Goal: Task Accomplishment & Management: Use online tool/utility

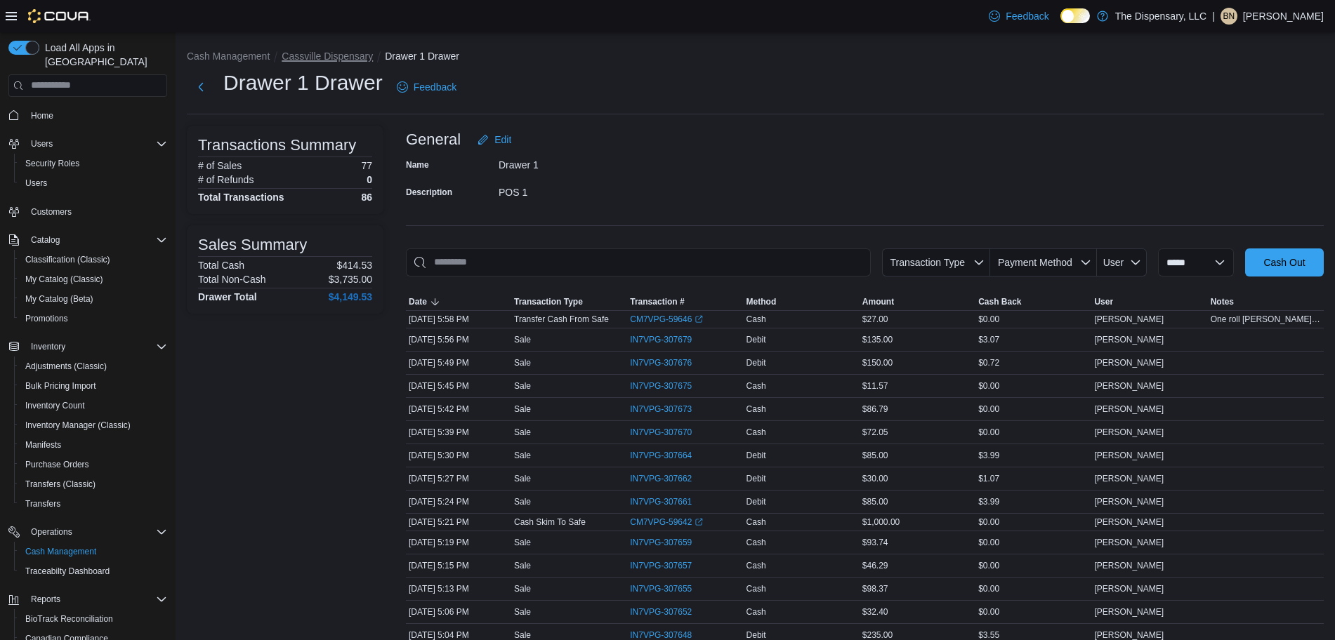
drag, startPoint x: 344, startPoint y: 51, endPoint x: 377, endPoint y: 63, distance: 35.1
click at [344, 51] on button "Cassville Dispensary" at bounding box center [327, 56] width 91 height 11
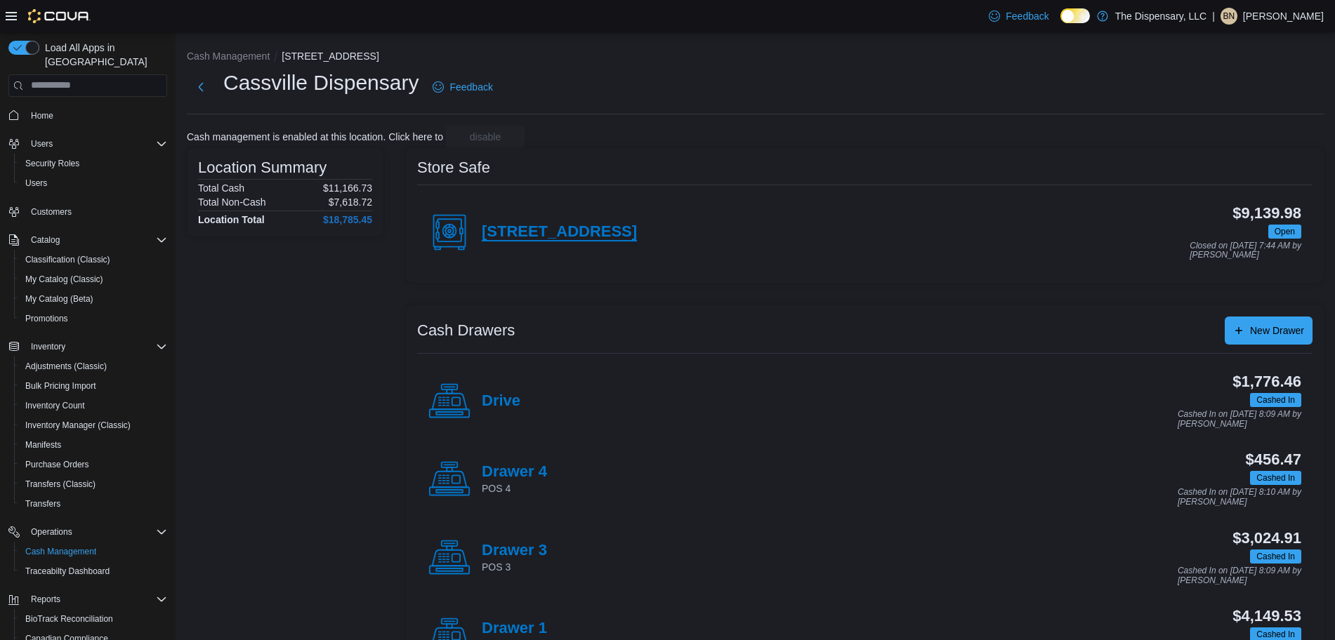
click at [555, 232] on h4 "460 State Highway 76" at bounding box center [559, 232] width 155 height 18
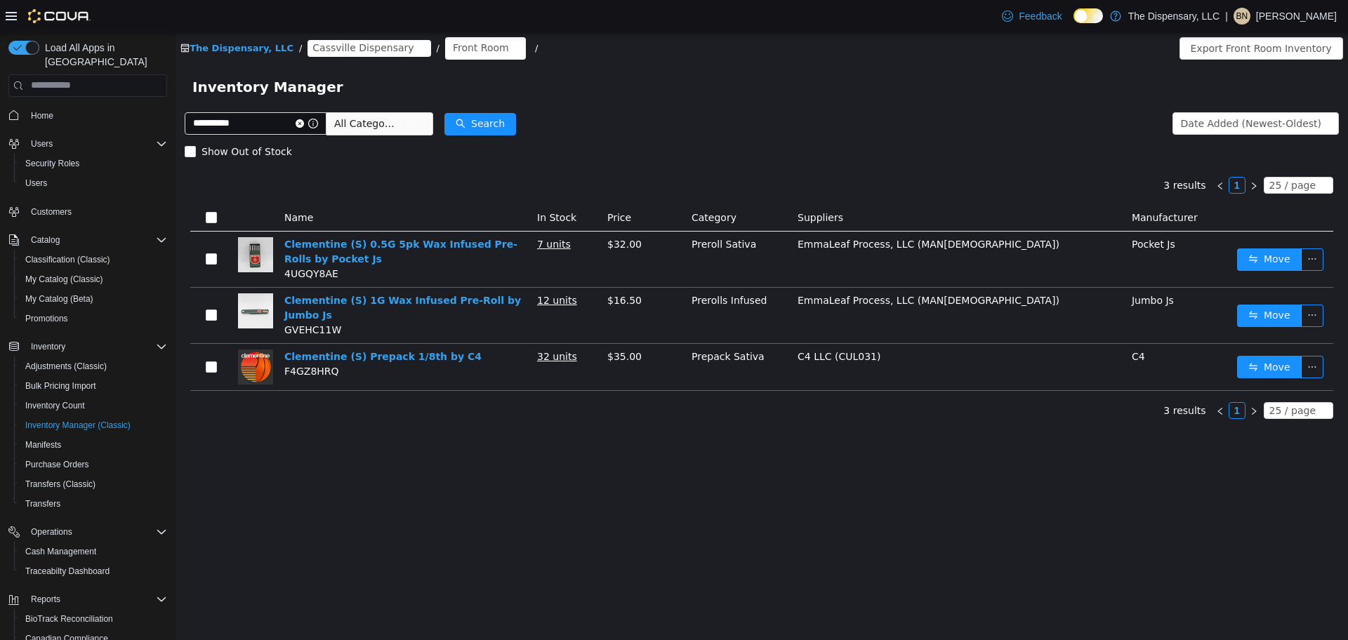
scroll to position [45, 0]
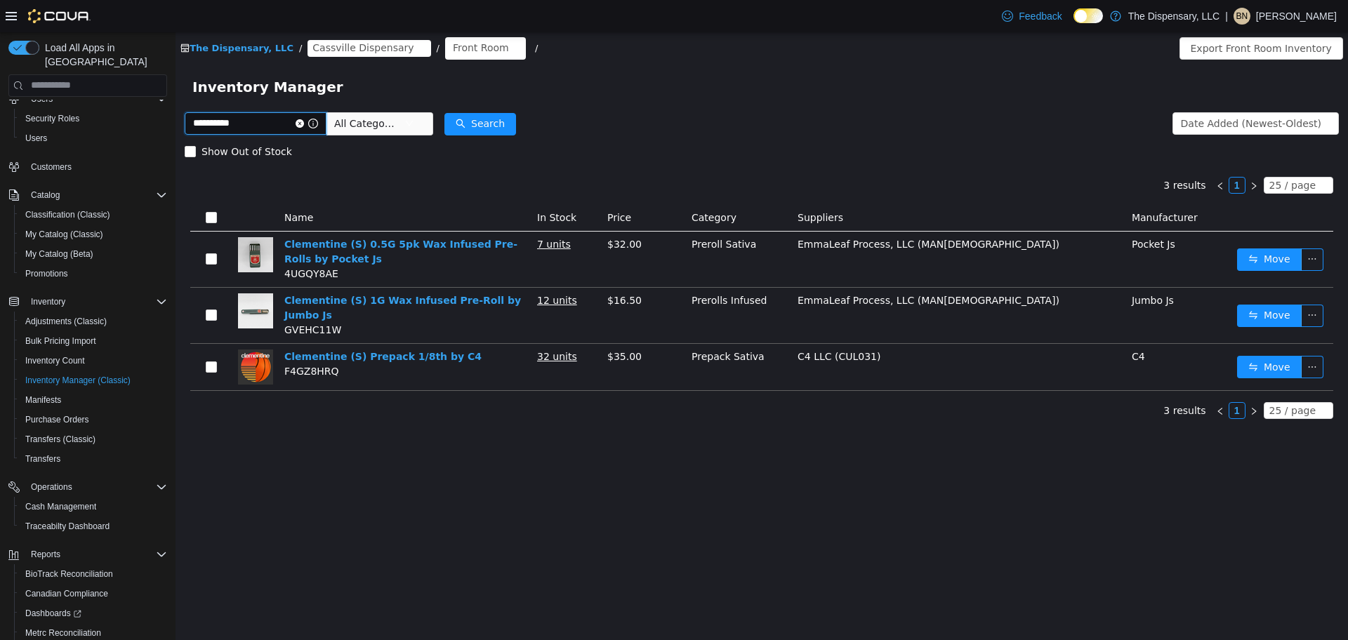
click at [293, 124] on input "**********" at bounding box center [256, 123] width 142 height 22
click at [304, 120] on icon "icon: close-circle" at bounding box center [300, 123] width 8 height 8
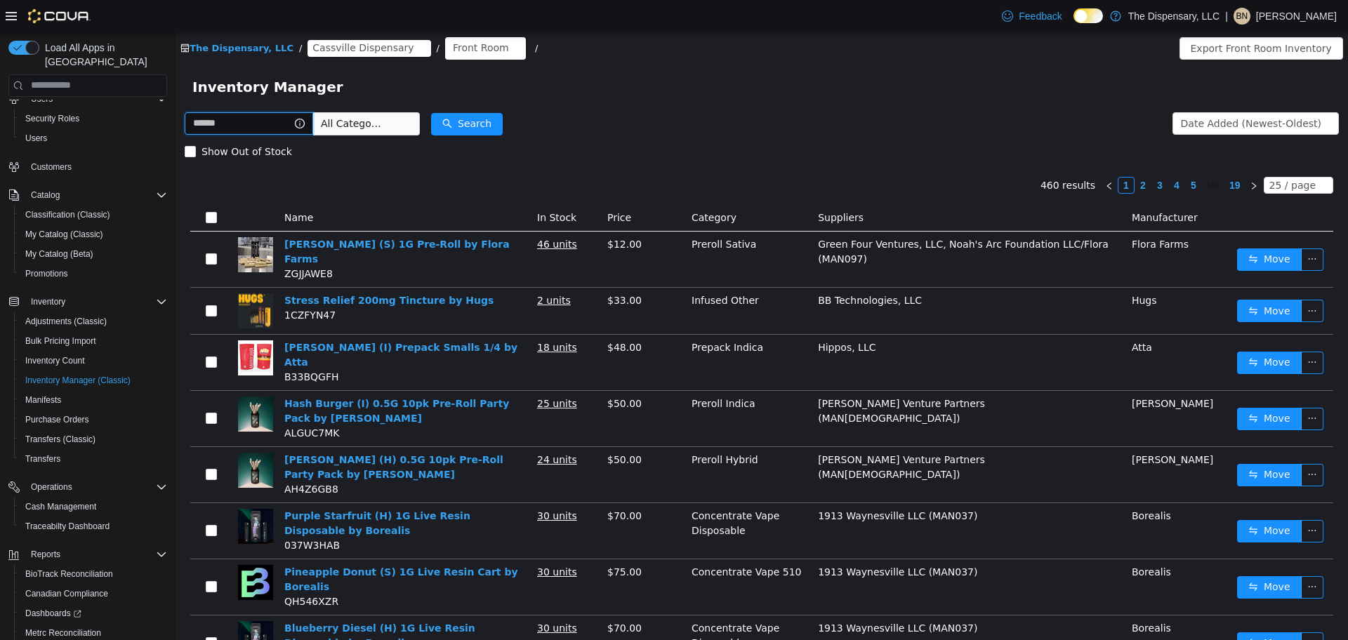
click at [282, 124] on input "text" at bounding box center [249, 123] width 128 height 22
type input "********"
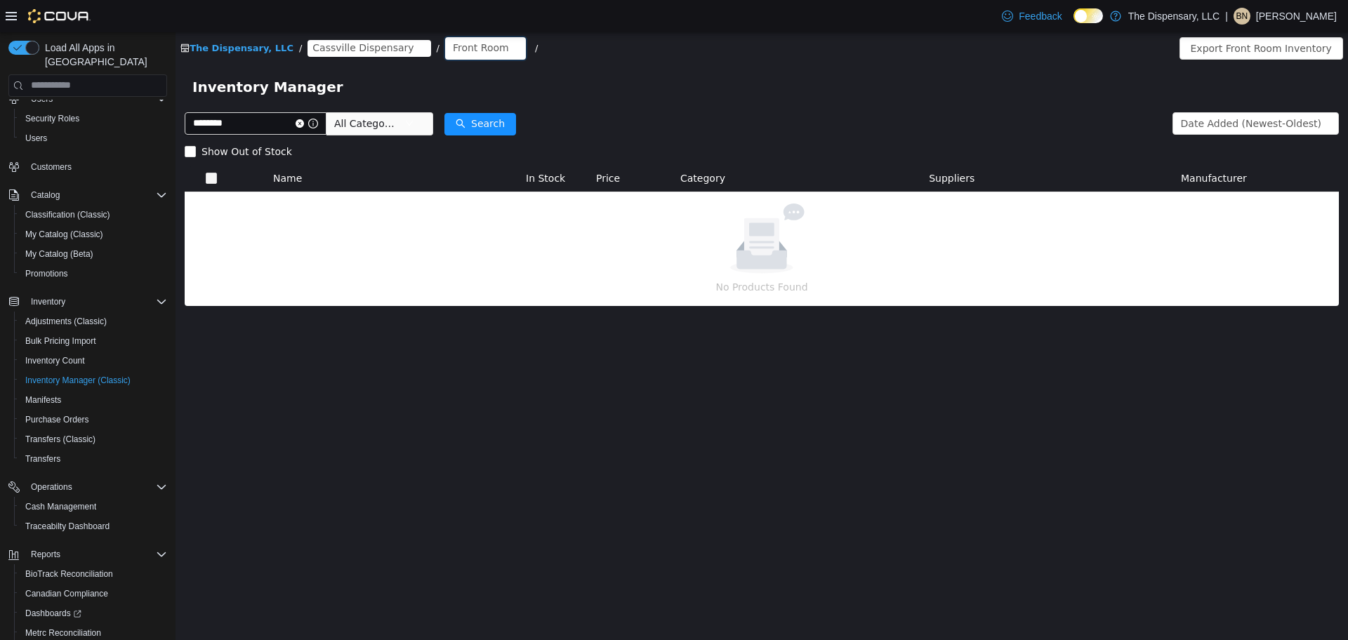
click at [453, 39] on div "Front Room" at bounding box center [481, 47] width 56 height 21
click at [455, 121] on li "Back Room" at bounding box center [457, 121] width 84 height 22
click at [304, 124] on icon "icon: close-circle" at bounding box center [300, 123] width 8 height 8
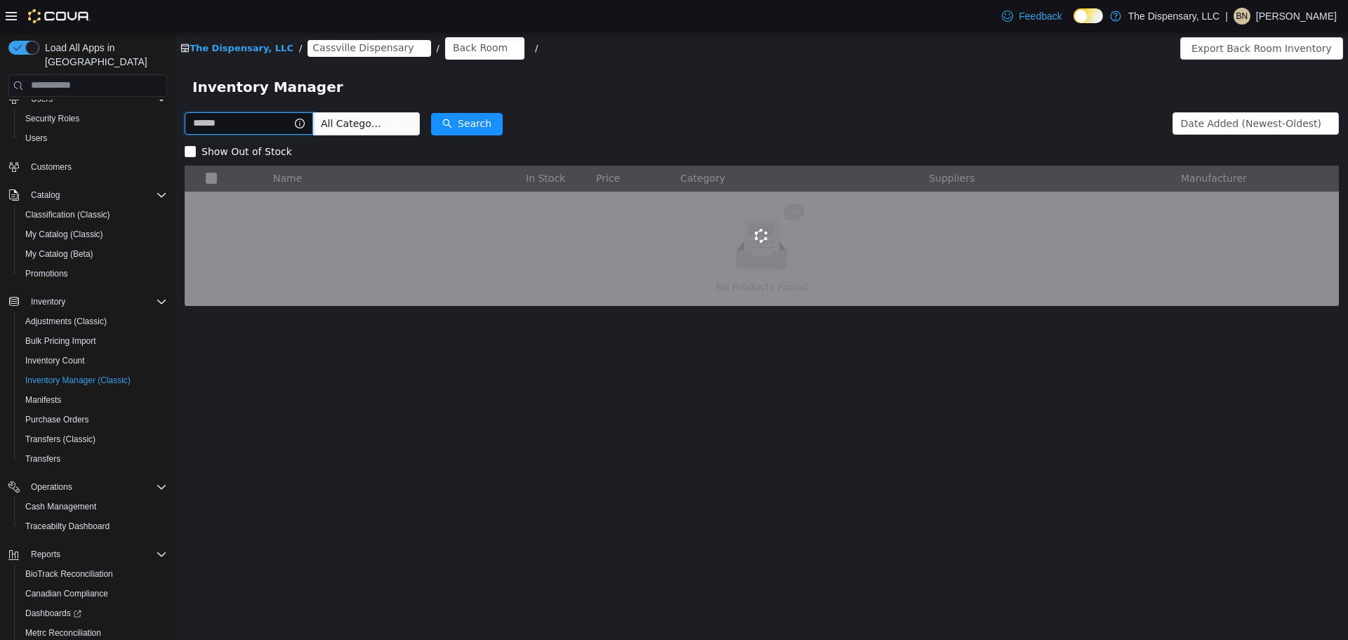
click at [292, 119] on input "text" at bounding box center [249, 123] width 128 height 22
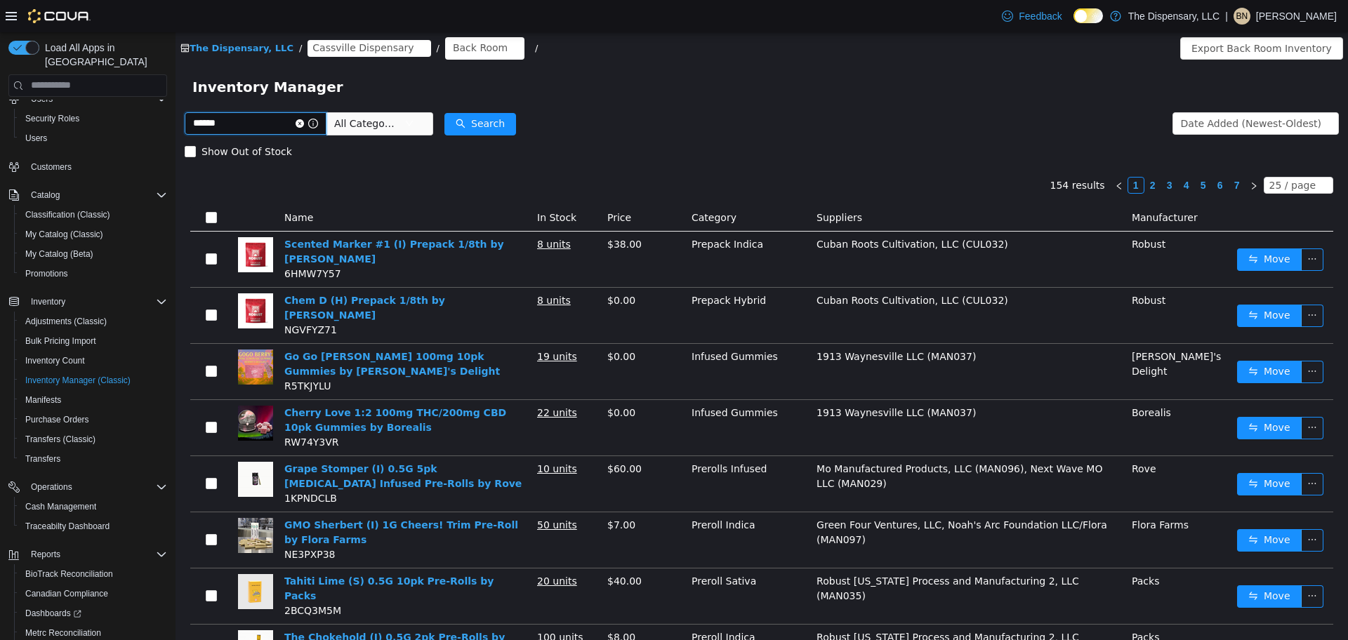
type input "******"
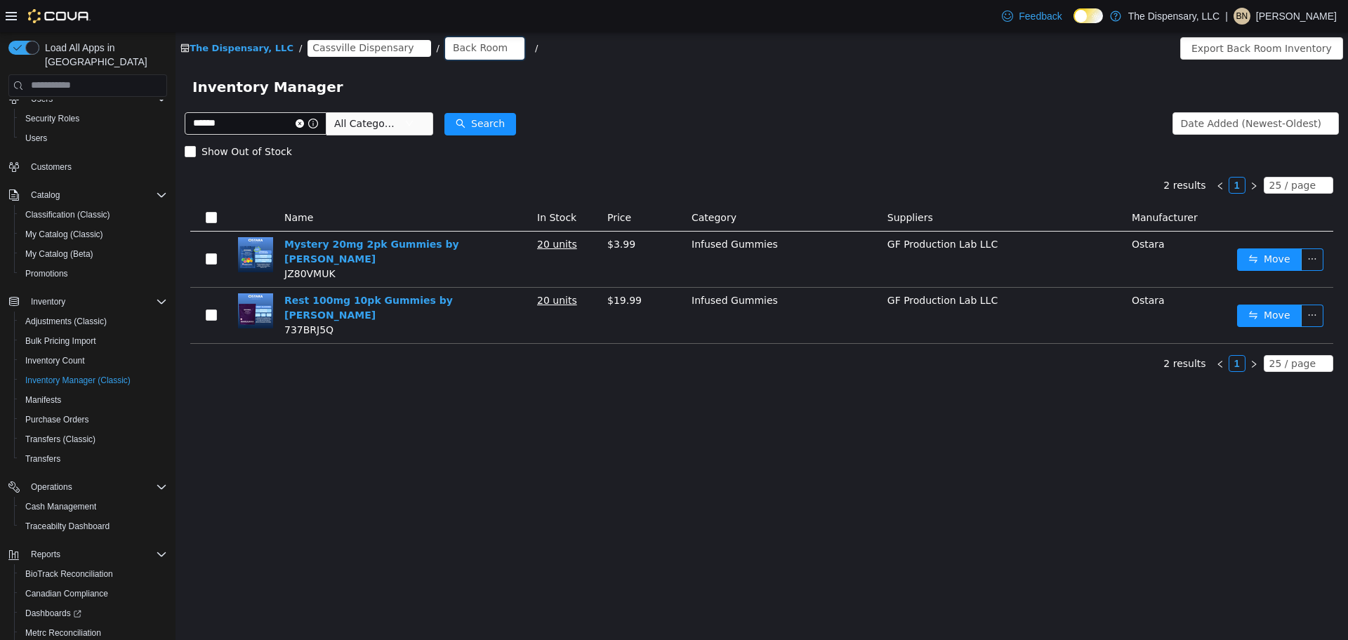
click at [461, 55] on div "Back Room" at bounding box center [480, 47] width 55 height 21
click at [464, 103] on li "Front Room" at bounding box center [457, 98] width 84 height 22
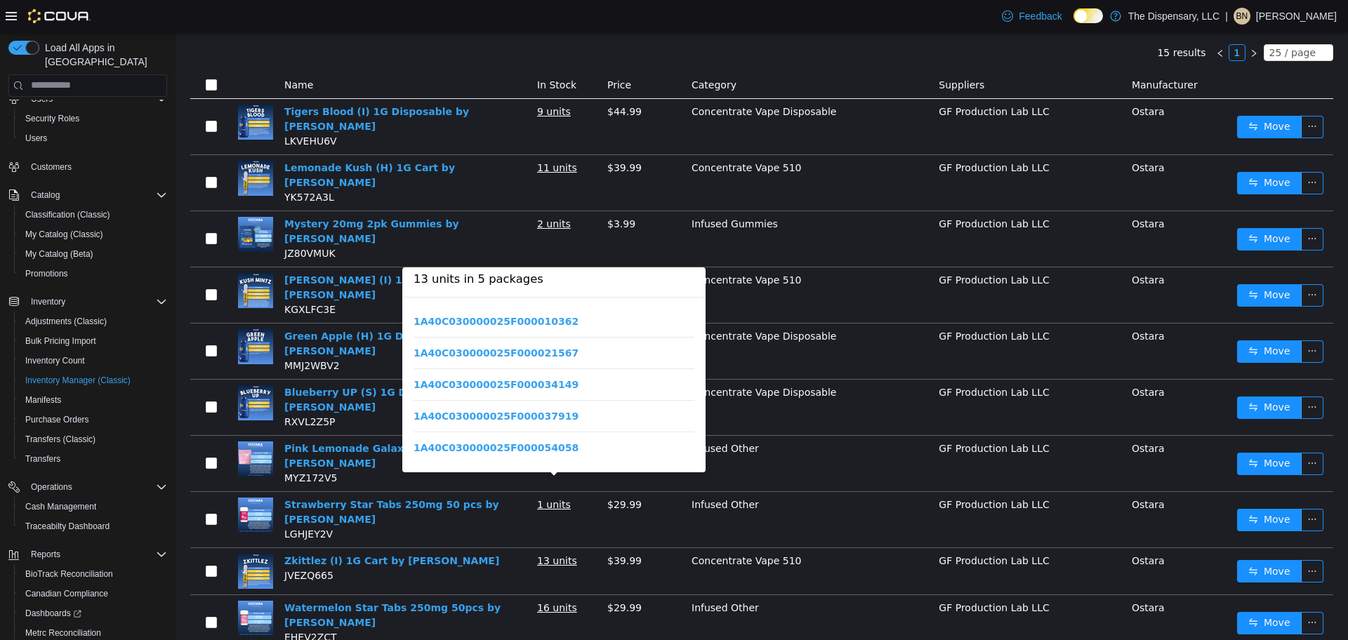
scroll to position [337, 0]
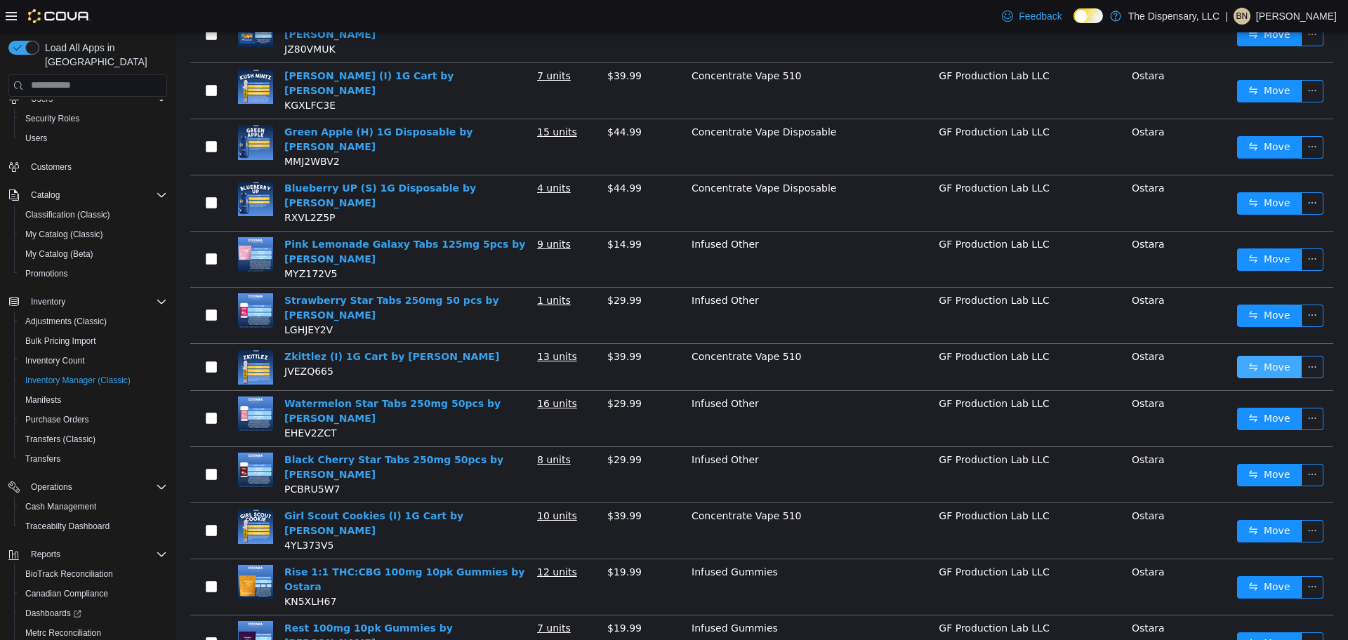
click at [1249, 355] on button "Move" at bounding box center [1269, 366] width 65 height 22
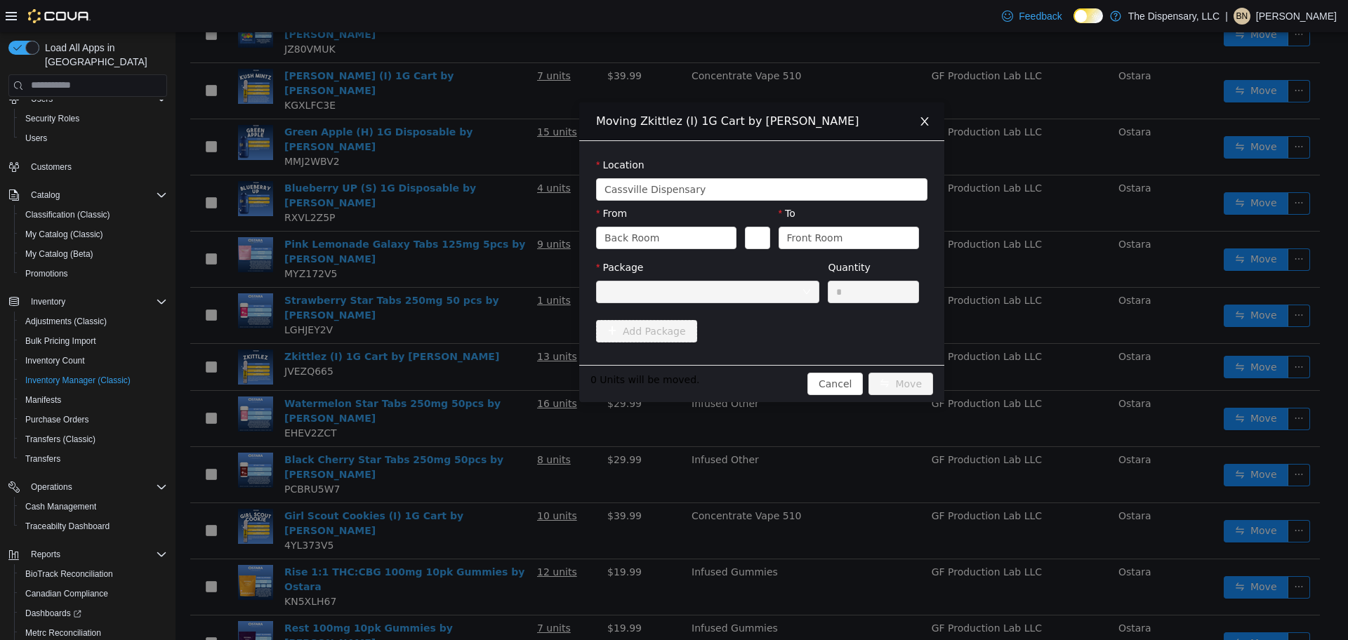
click at [732, 294] on div at bounding box center [703, 291] width 197 height 21
click at [824, 236] on div "Front Room" at bounding box center [815, 237] width 56 height 21
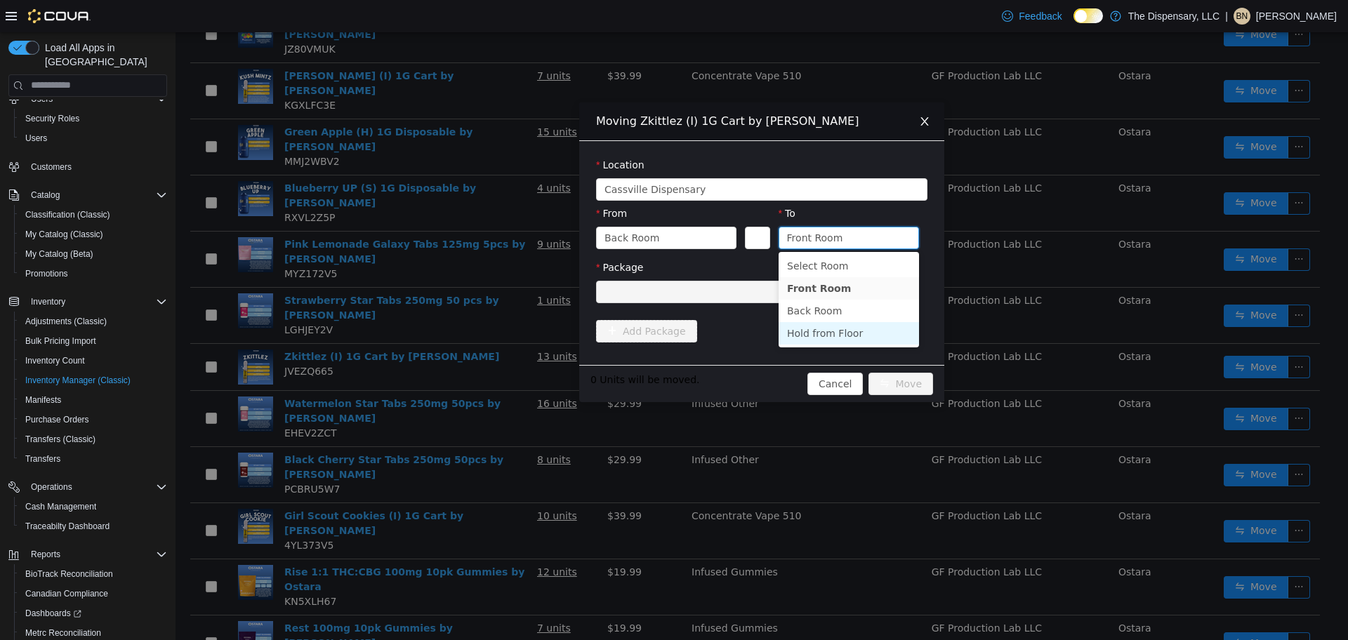
click at [835, 332] on li "Hold from Floor" at bounding box center [849, 333] width 140 height 22
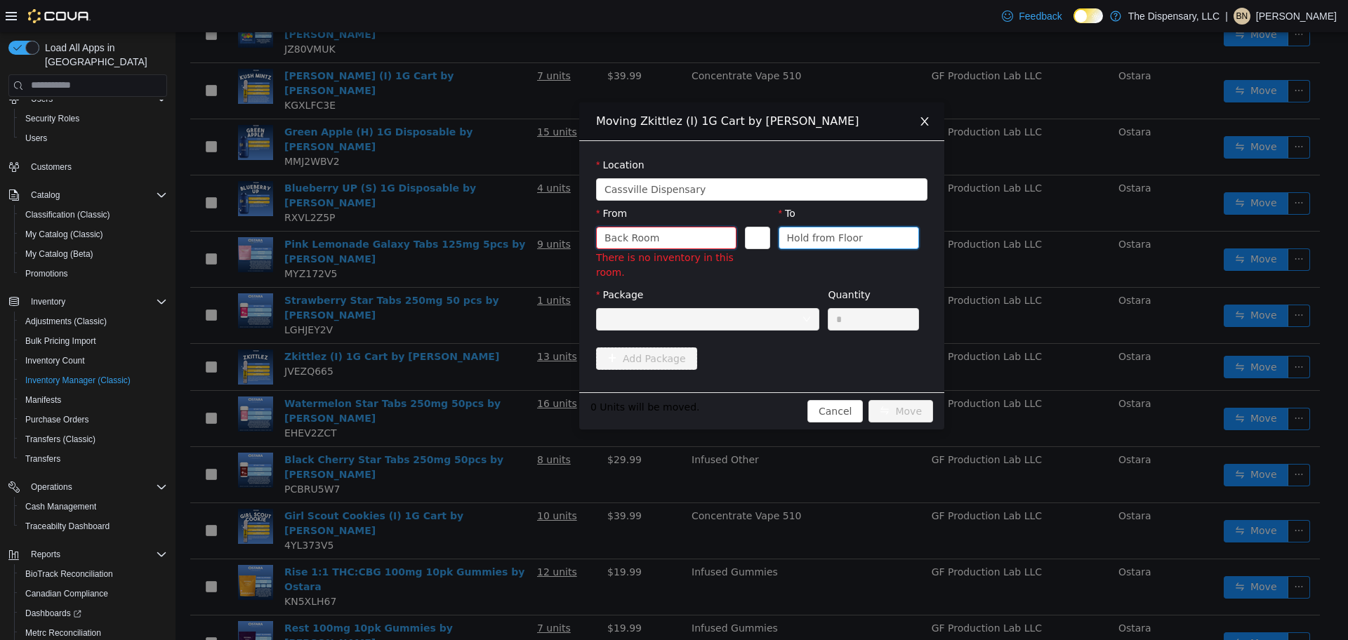
click at [715, 242] on div "Back Room" at bounding box center [662, 237] width 114 height 21
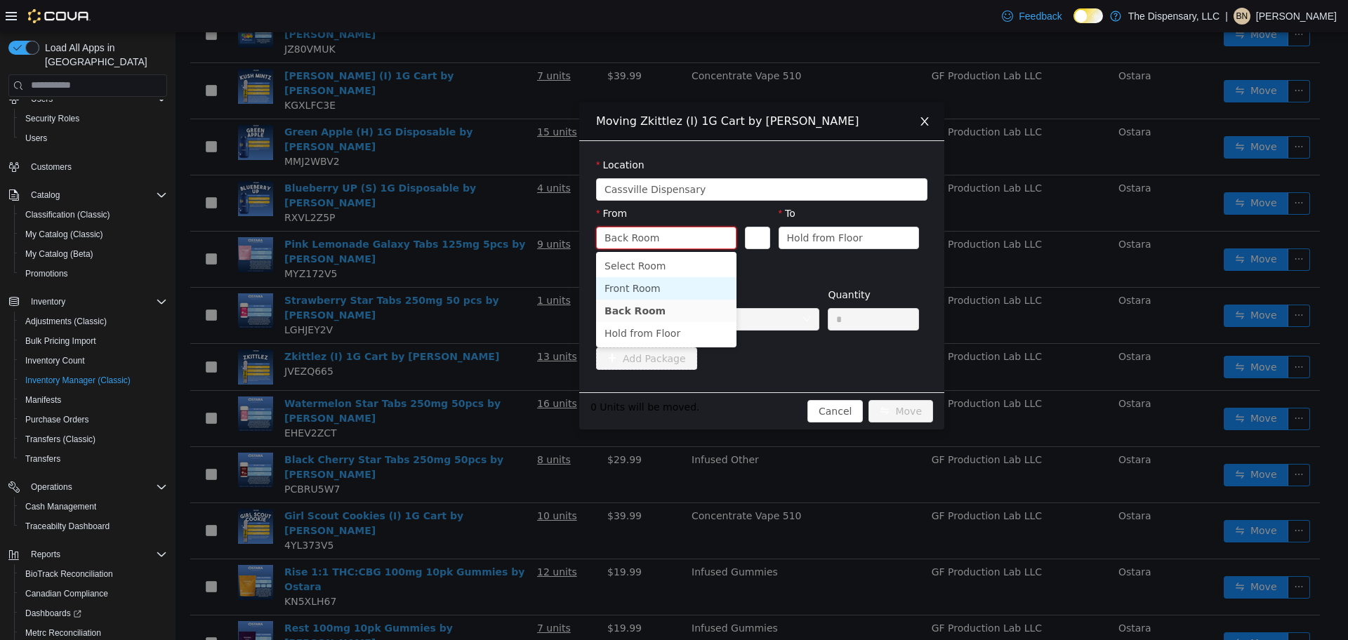
click at [699, 286] on li "Front Room" at bounding box center [666, 288] width 140 height 22
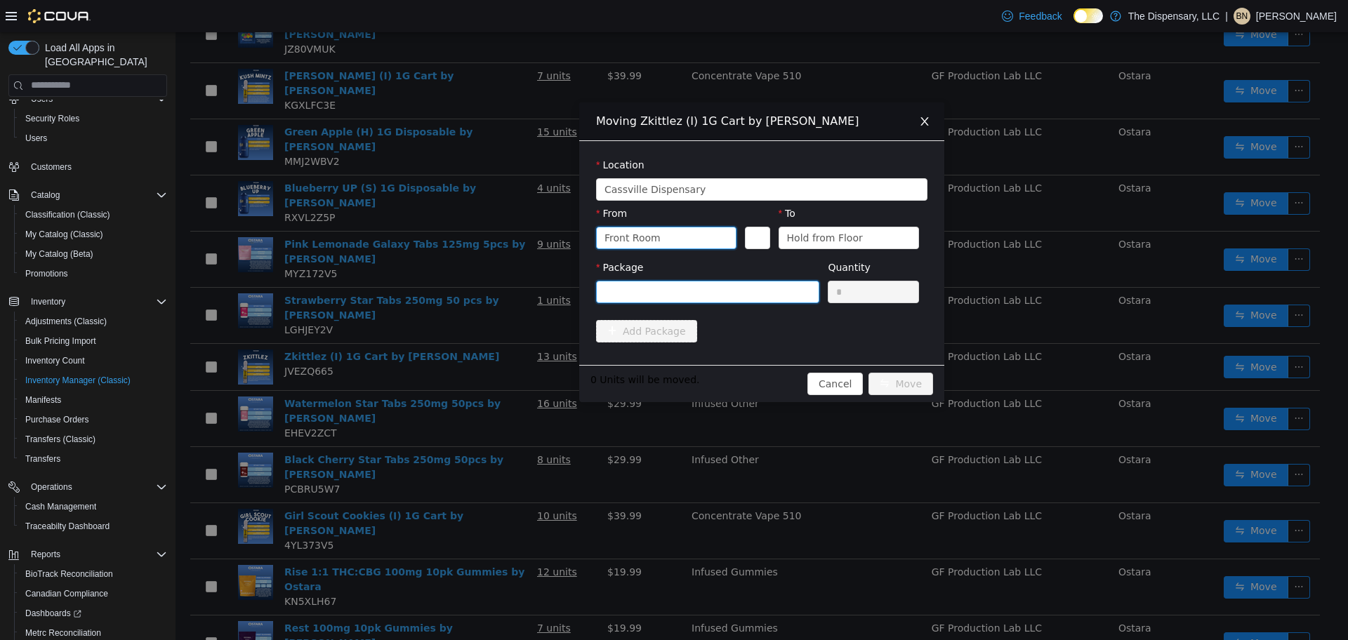
click at [699, 287] on div at bounding box center [703, 291] width 197 height 21
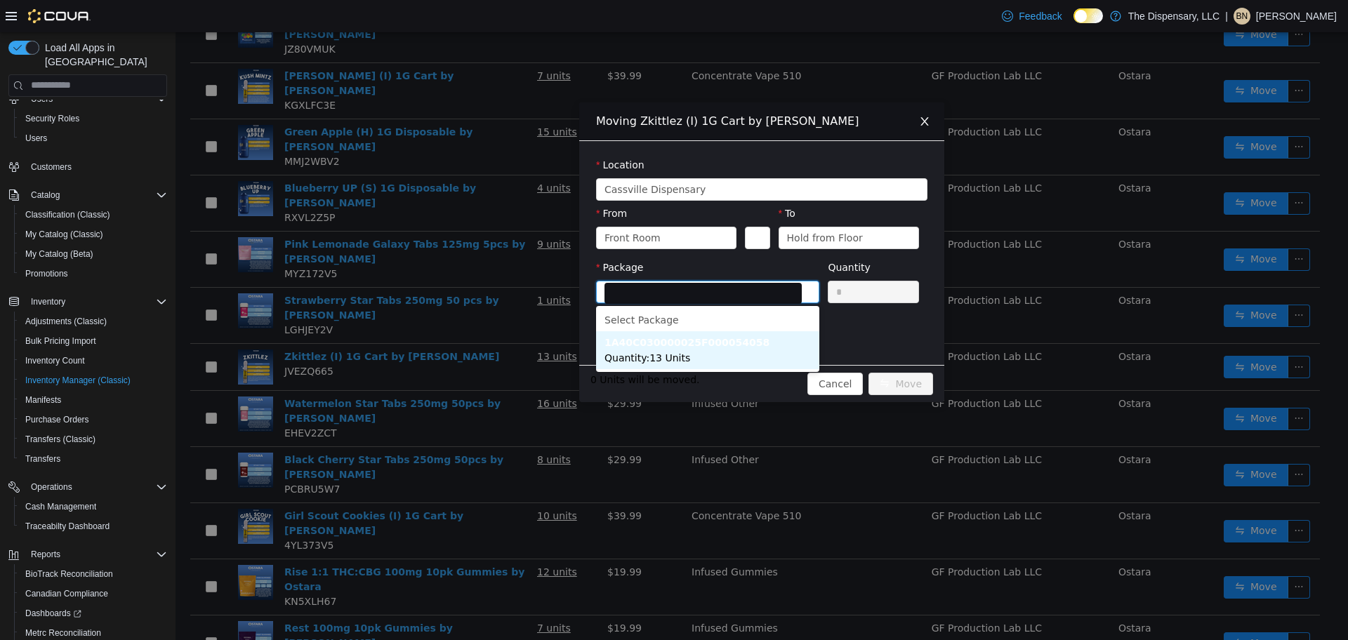
click at [662, 345] on strong "1A40C030000025F000054058" at bounding box center [687, 341] width 165 height 11
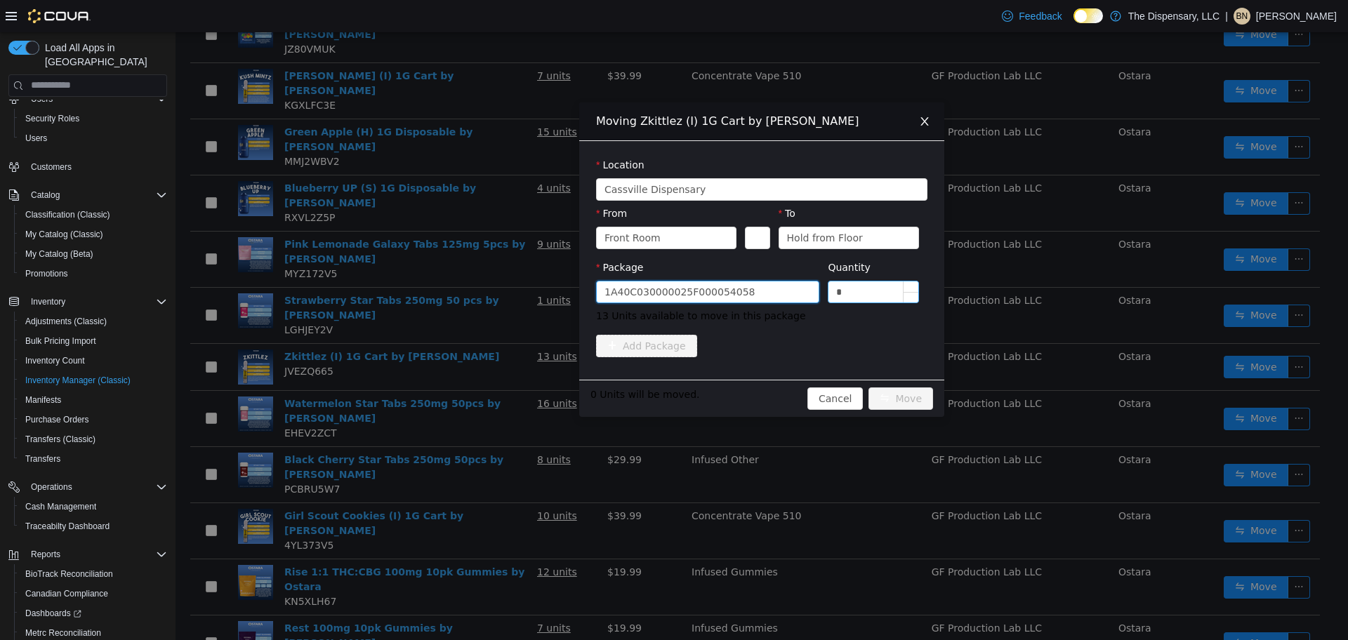
click at [871, 291] on input "*" at bounding box center [874, 291] width 90 height 21
type input "*"
click at [913, 403] on button "Move" at bounding box center [901, 398] width 65 height 22
